Goal: Task Accomplishment & Management: Use online tool/utility

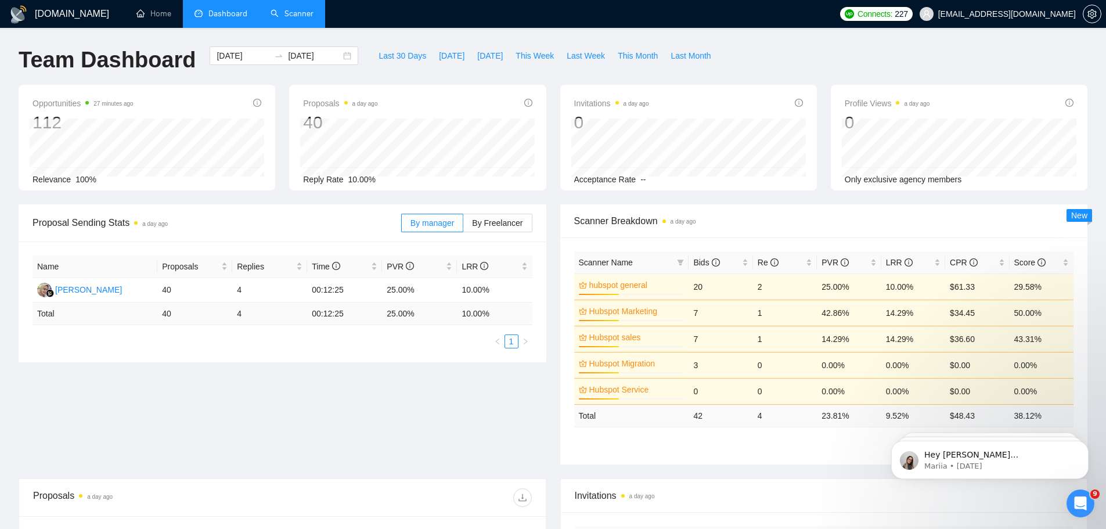
click at [301, 16] on link "Scanner" at bounding box center [292, 14] width 43 height 10
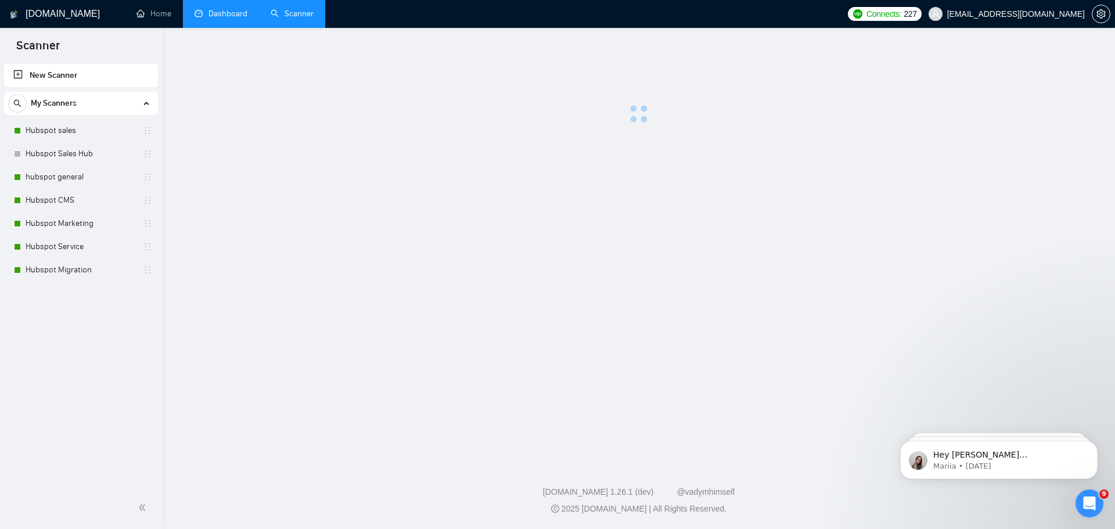
click at [221, 9] on link "Dashboard" at bounding box center [221, 14] width 53 height 10
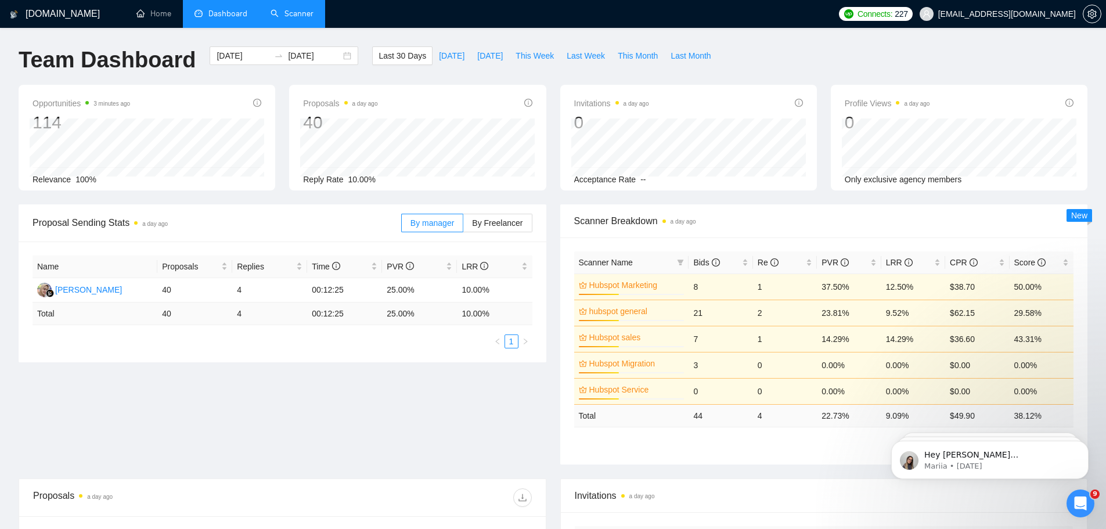
click at [296, 13] on link "Scanner" at bounding box center [292, 14] width 43 height 10
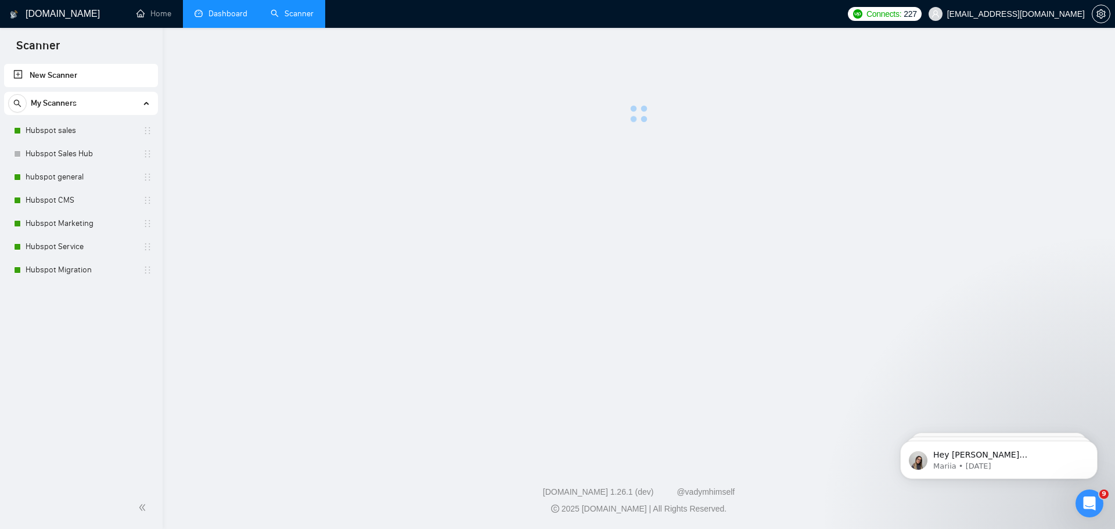
click at [222, 17] on link "Dashboard" at bounding box center [221, 14] width 53 height 10
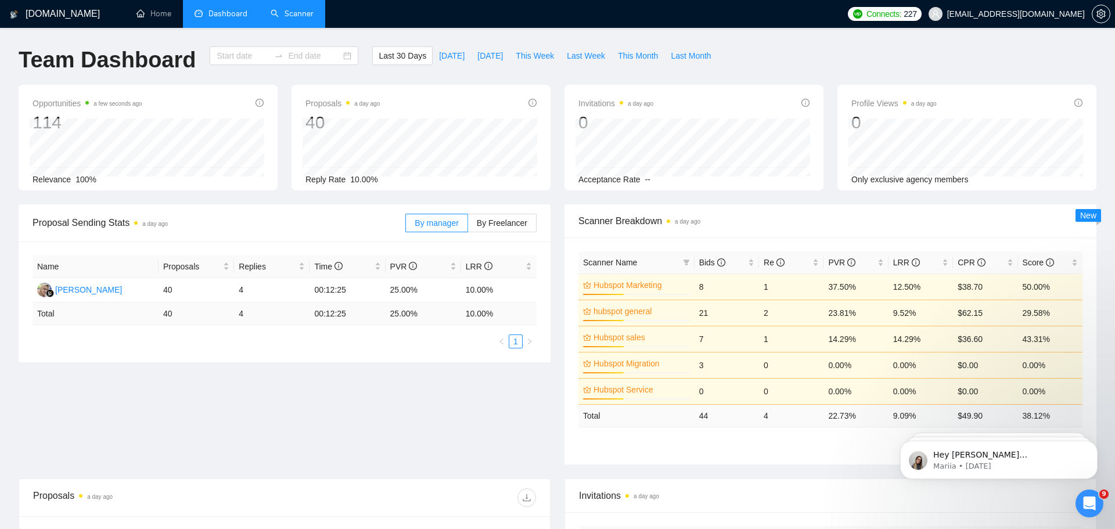
type input "[DATE]"
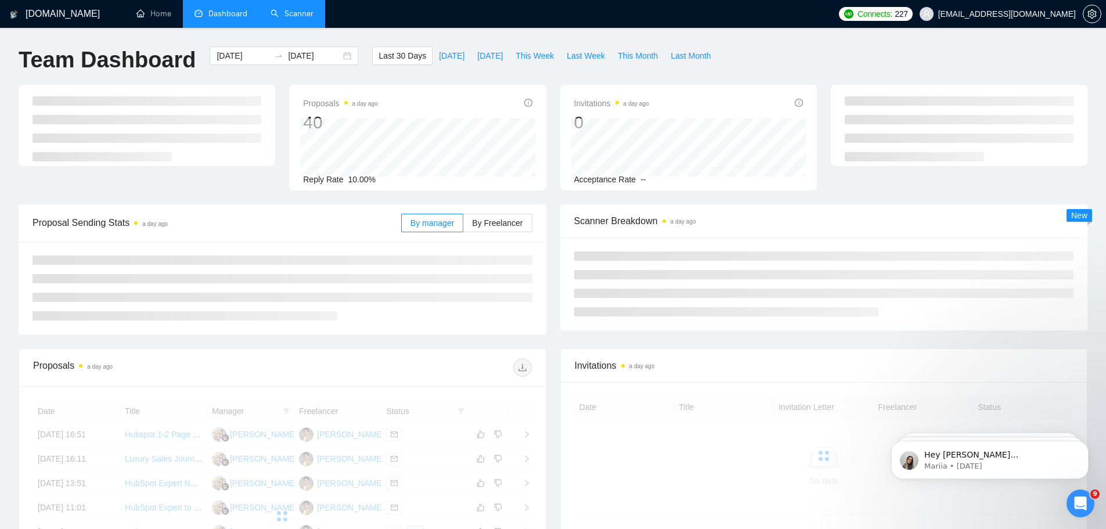
click at [305, 15] on link "Scanner" at bounding box center [292, 14] width 43 height 10
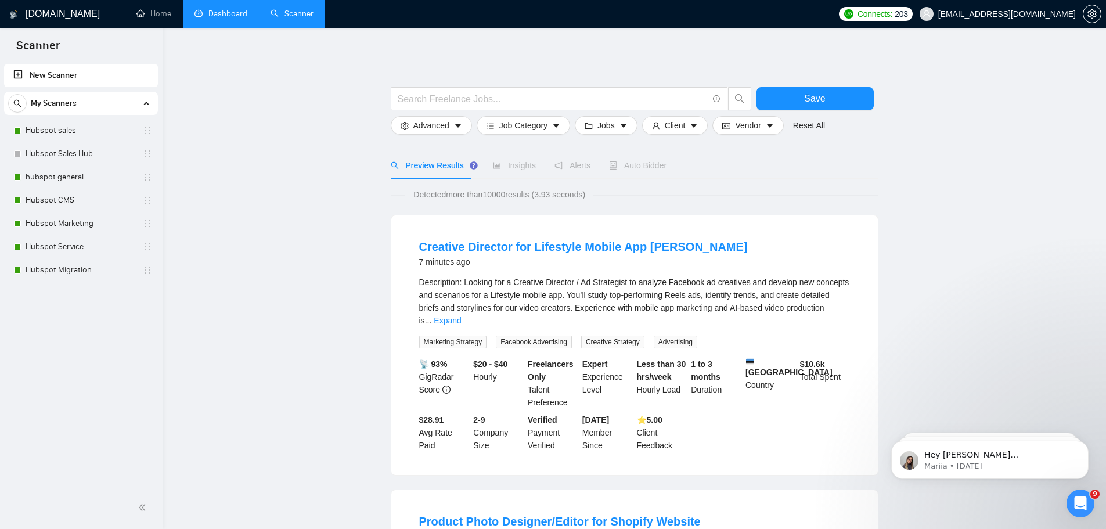
click at [224, 10] on link "Dashboard" at bounding box center [221, 14] width 53 height 10
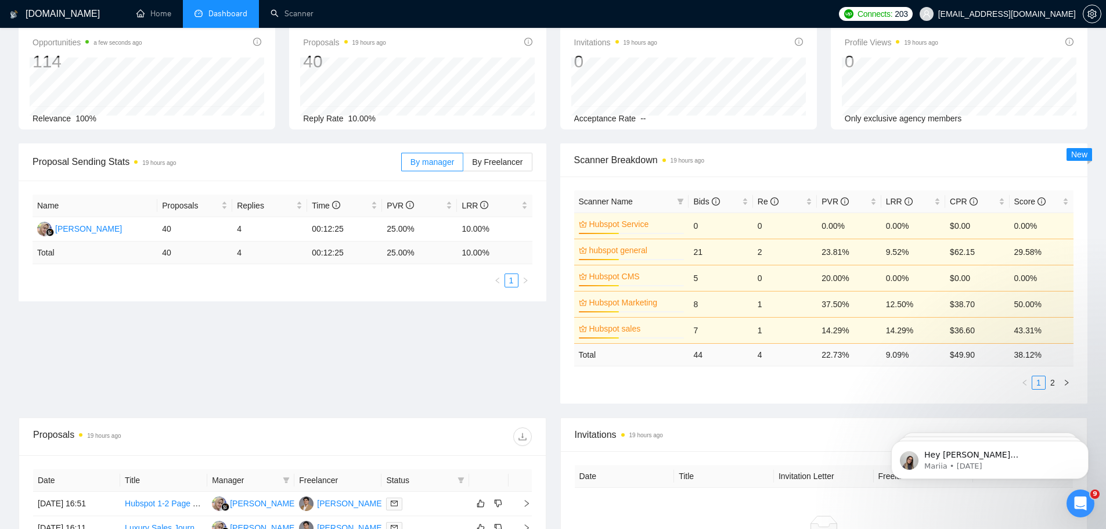
scroll to position [53, 0]
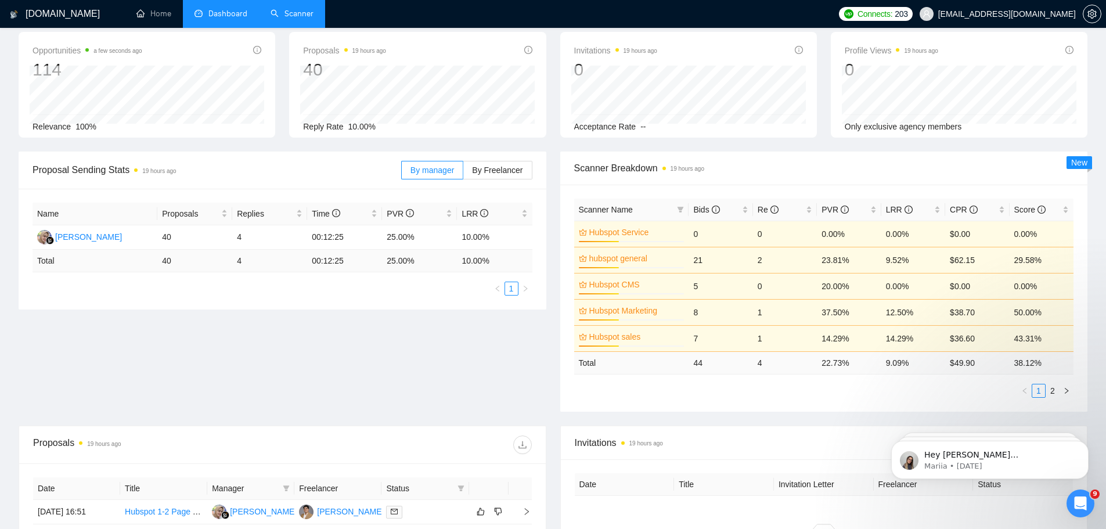
click at [289, 13] on link "Scanner" at bounding box center [292, 14] width 43 height 10
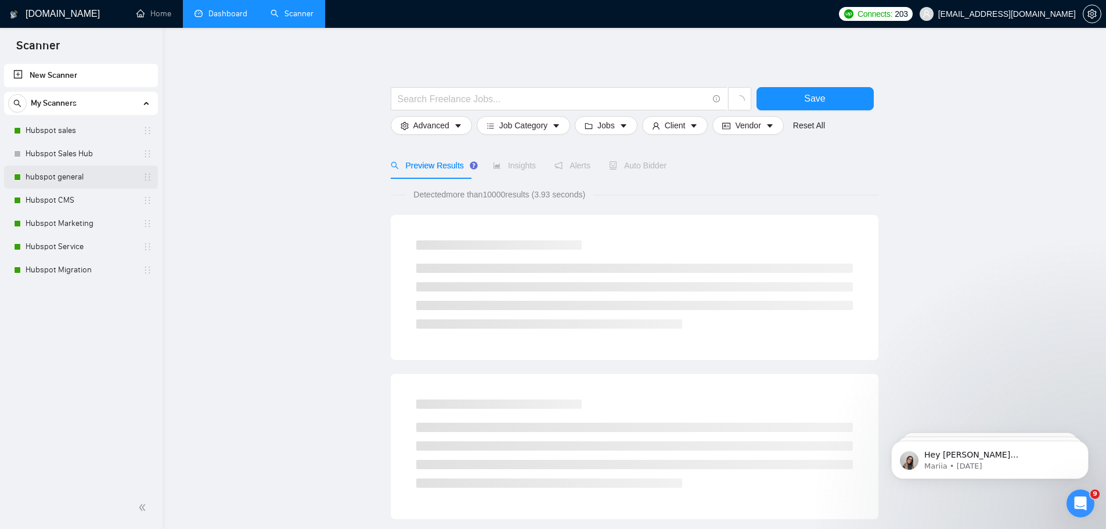
click at [97, 177] on link "hubspot general" at bounding box center [81, 177] width 110 height 23
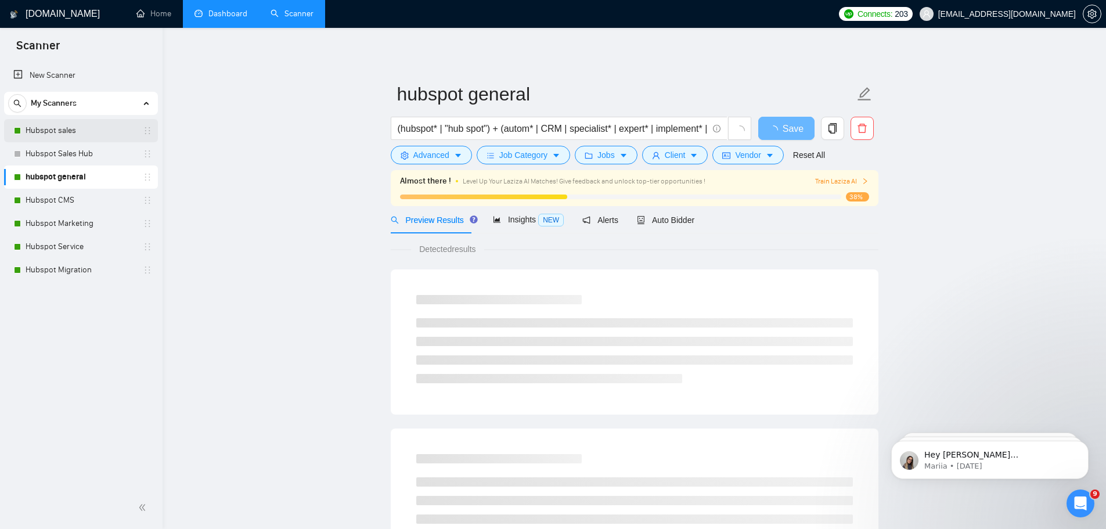
click at [70, 132] on link "Hubspot sales" at bounding box center [81, 130] width 110 height 23
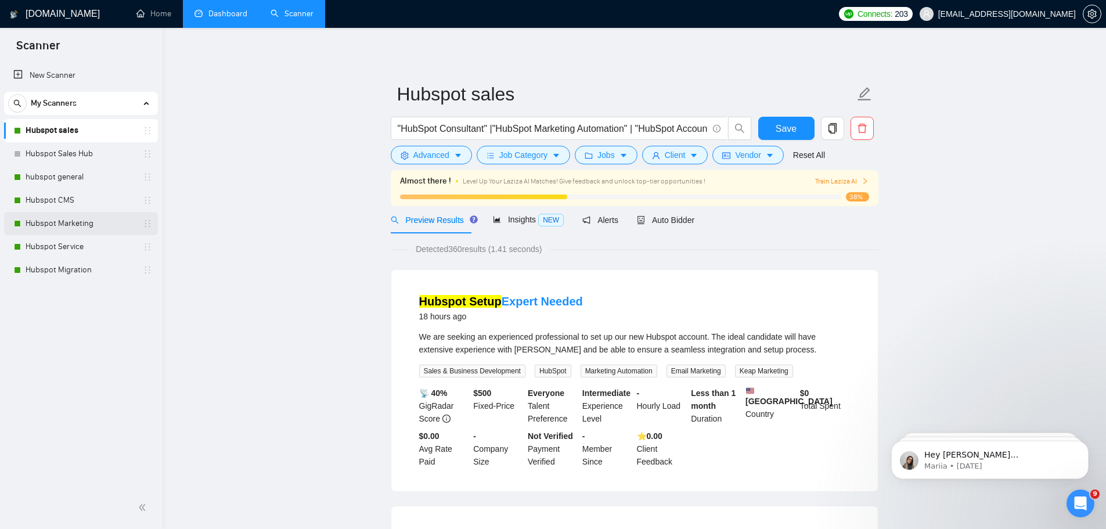
click at [84, 227] on link "Hubspot Marketing" at bounding box center [81, 223] width 110 height 23
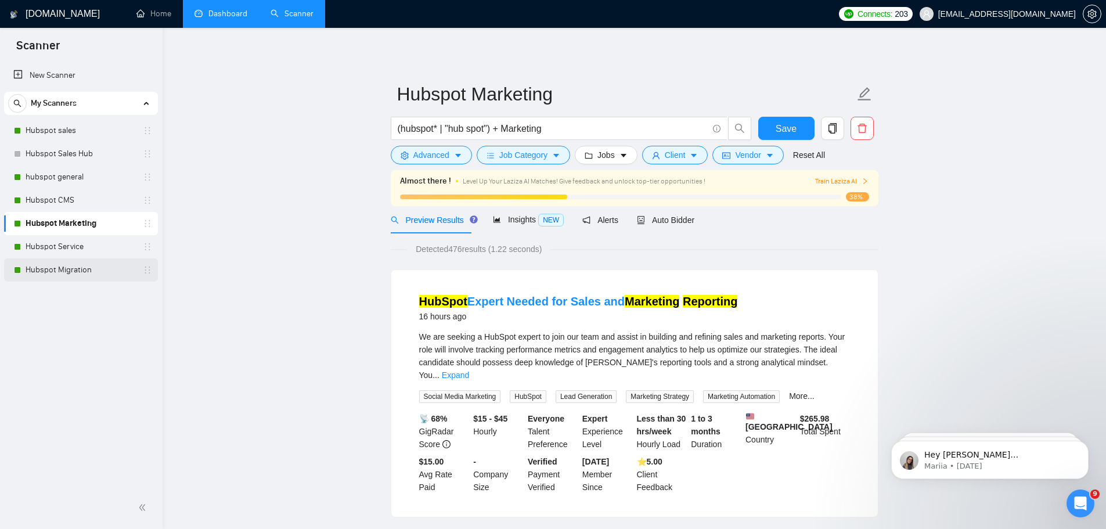
click at [89, 271] on link "Hubspot Migration" at bounding box center [81, 269] width 110 height 23
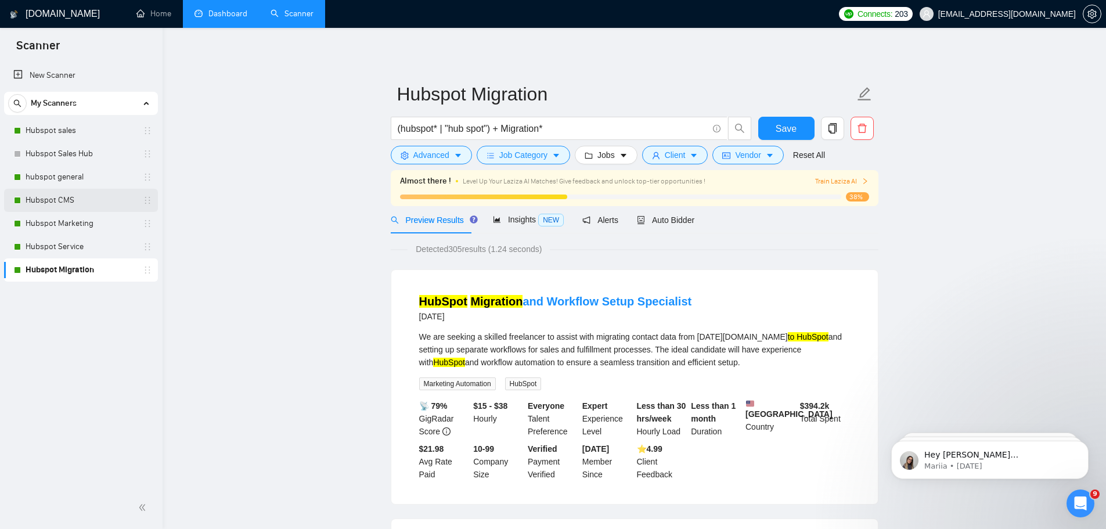
click at [81, 203] on link "Hubspot CMS" at bounding box center [81, 200] width 110 height 23
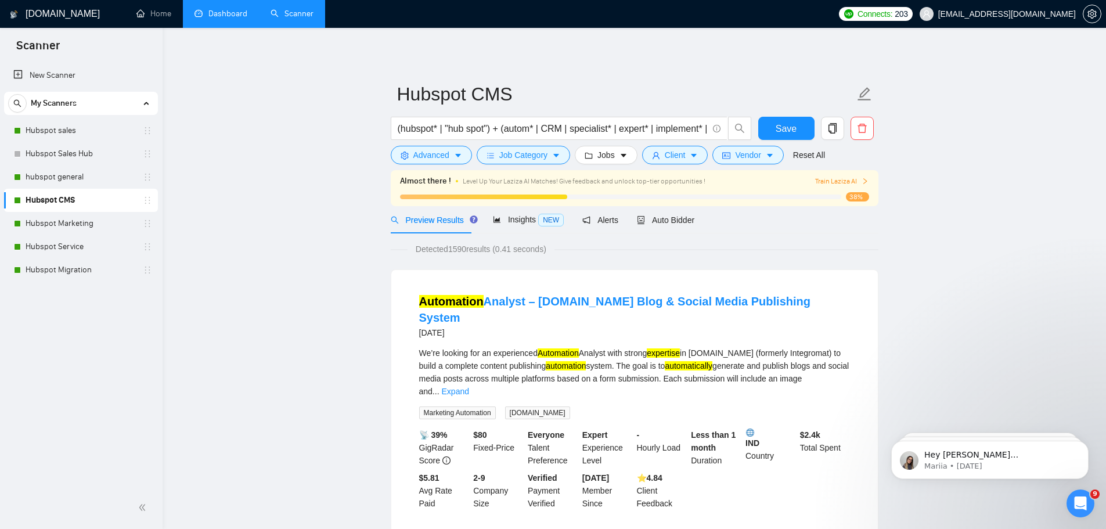
click at [213, 9] on link "Dashboard" at bounding box center [221, 14] width 53 height 10
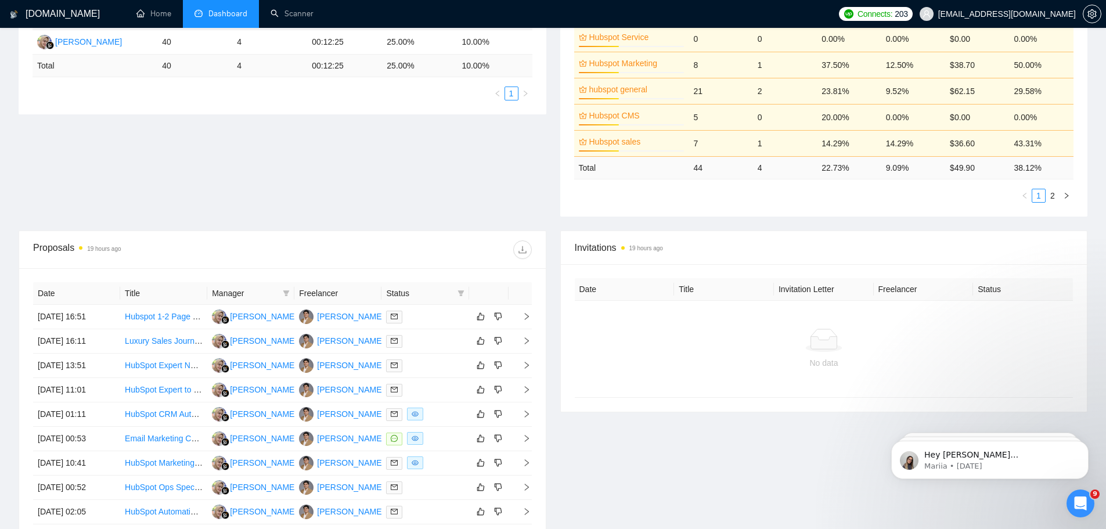
scroll to position [270, 0]
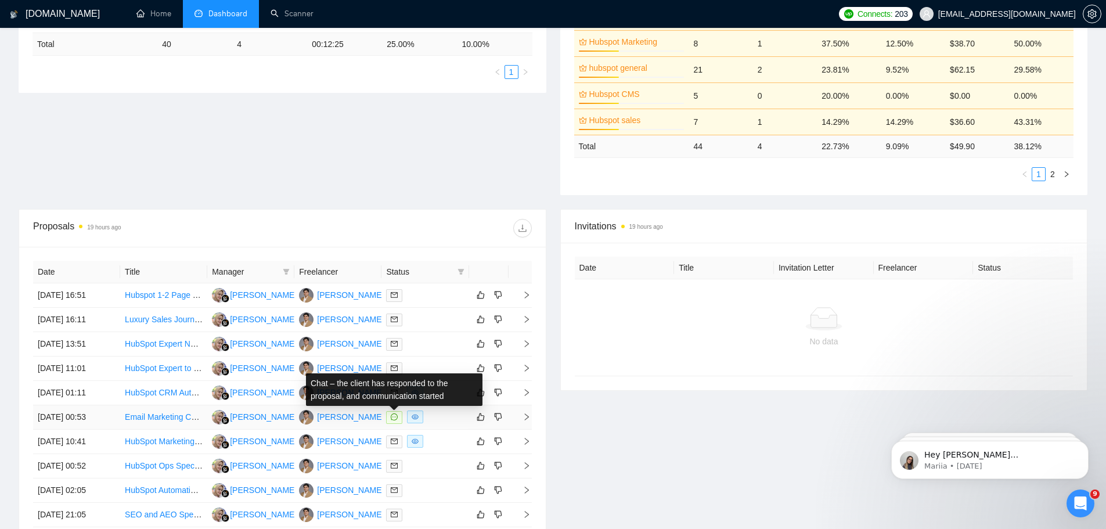
click at [396, 417] on icon "message" at bounding box center [394, 417] width 7 height 7
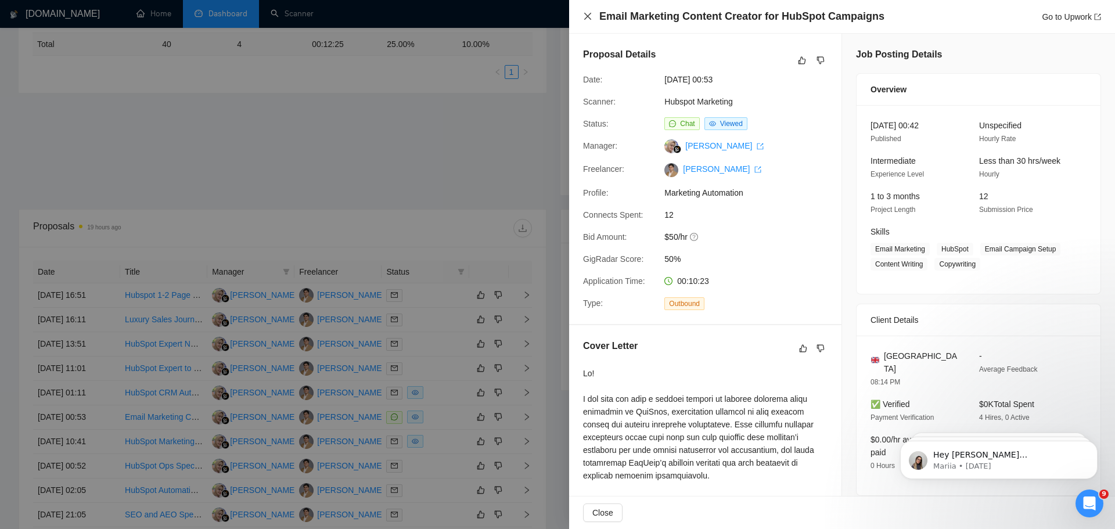
click at [587, 17] on icon "close" at bounding box center [587, 16] width 7 height 7
